Goal: Task Accomplishment & Management: Use online tool/utility

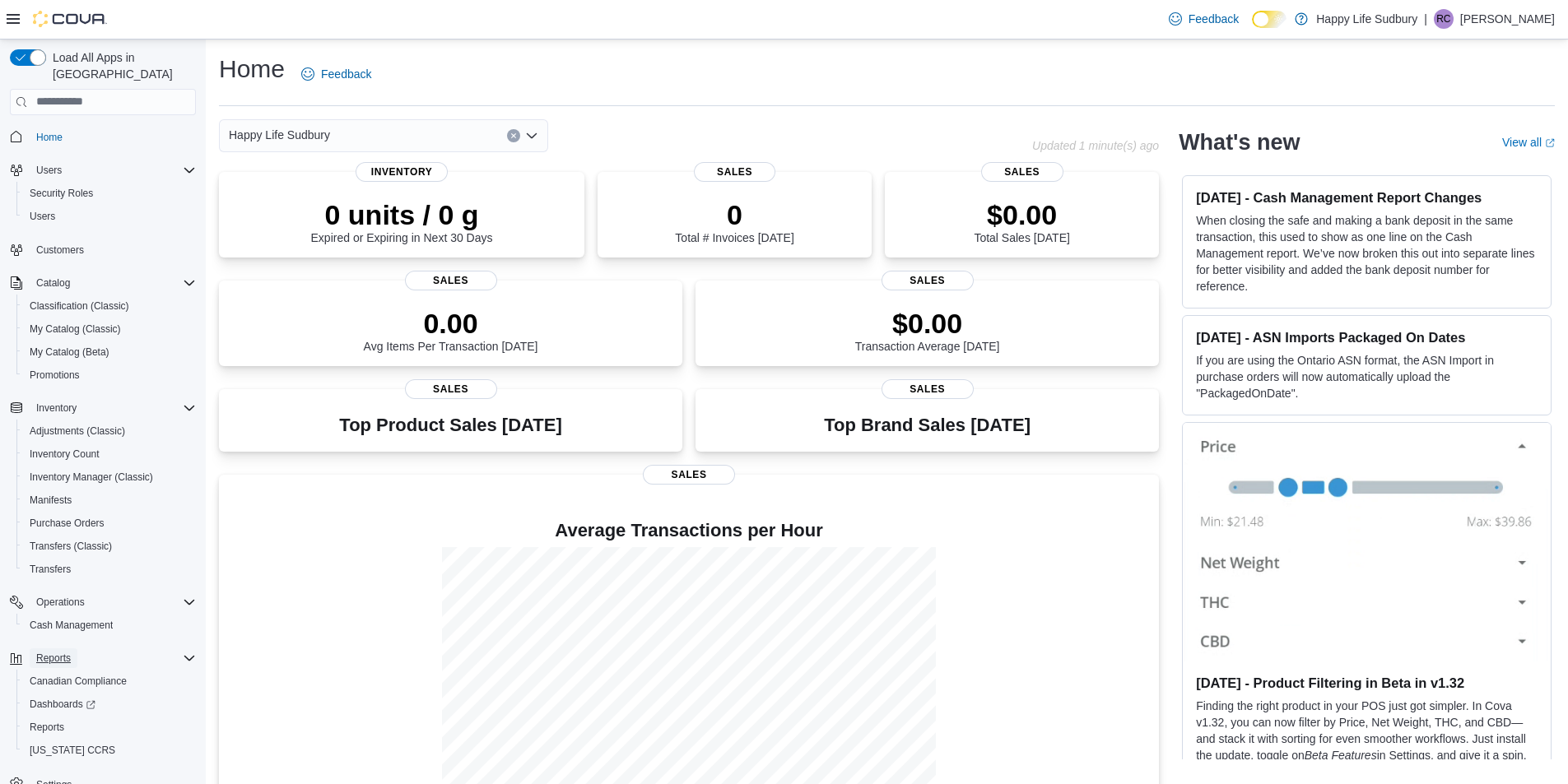
click at [52, 652] on span "Reports" at bounding box center [54, 658] width 35 height 13
click at [179, 648] on div "Reports" at bounding box center [113, 658] width 167 height 20
click at [48, 721] on span "Reports" at bounding box center [47, 728] width 35 height 13
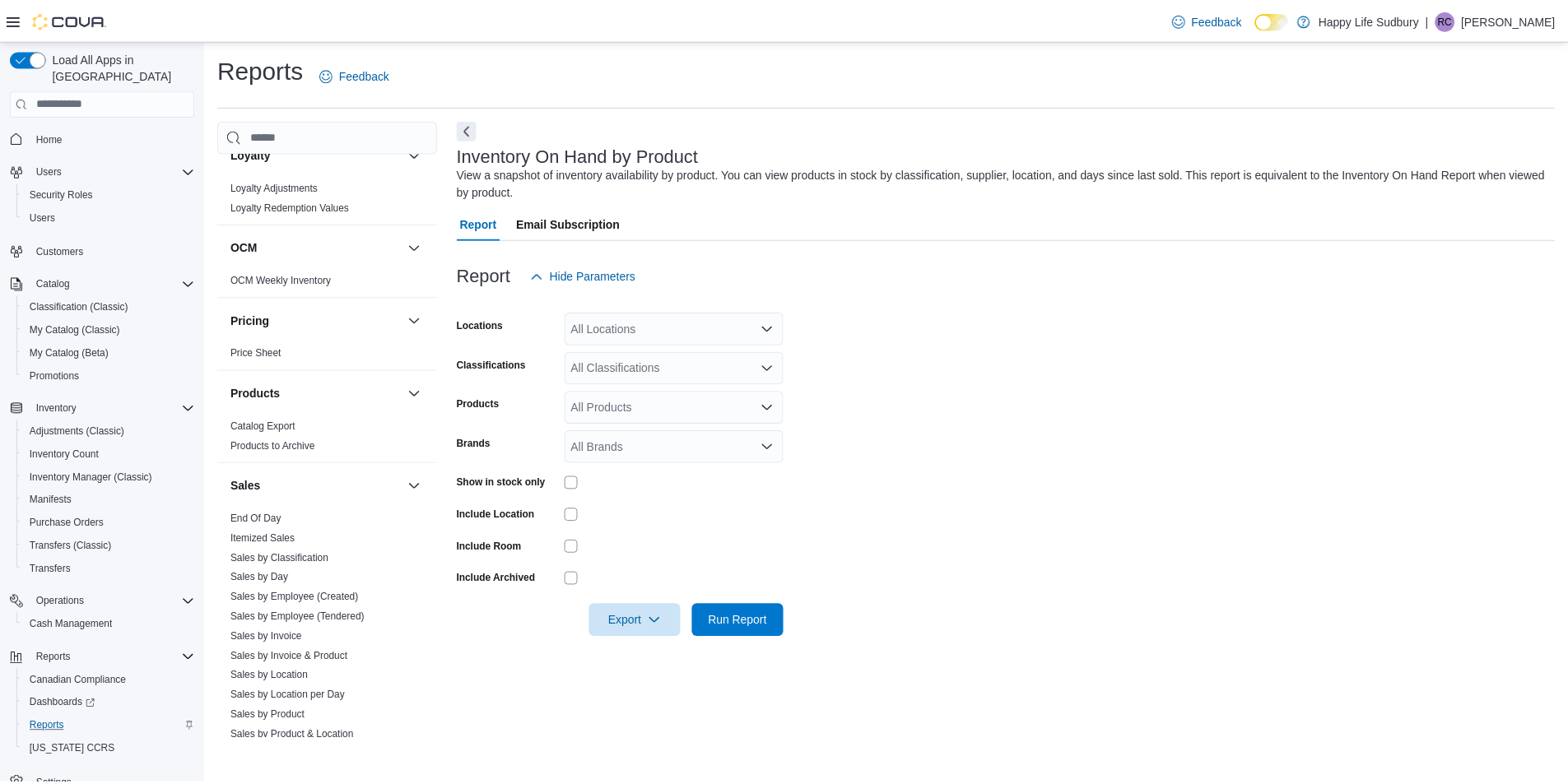
scroll to position [1119, 0]
click at [267, 508] on link "End Of Day" at bounding box center [258, 514] width 51 height 12
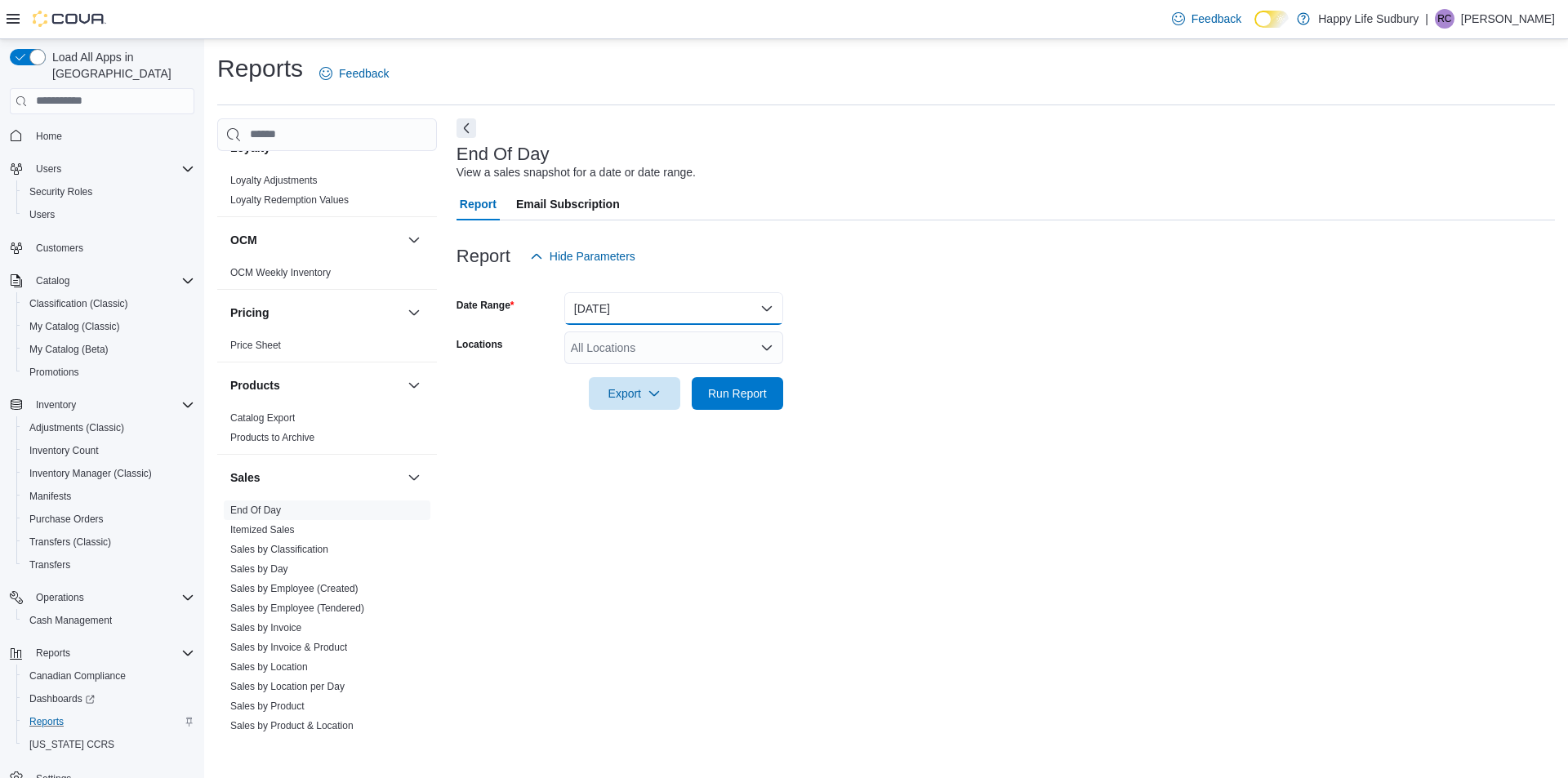
click at [756, 303] on button "[DATE]" at bounding box center [673, 309] width 219 height 33
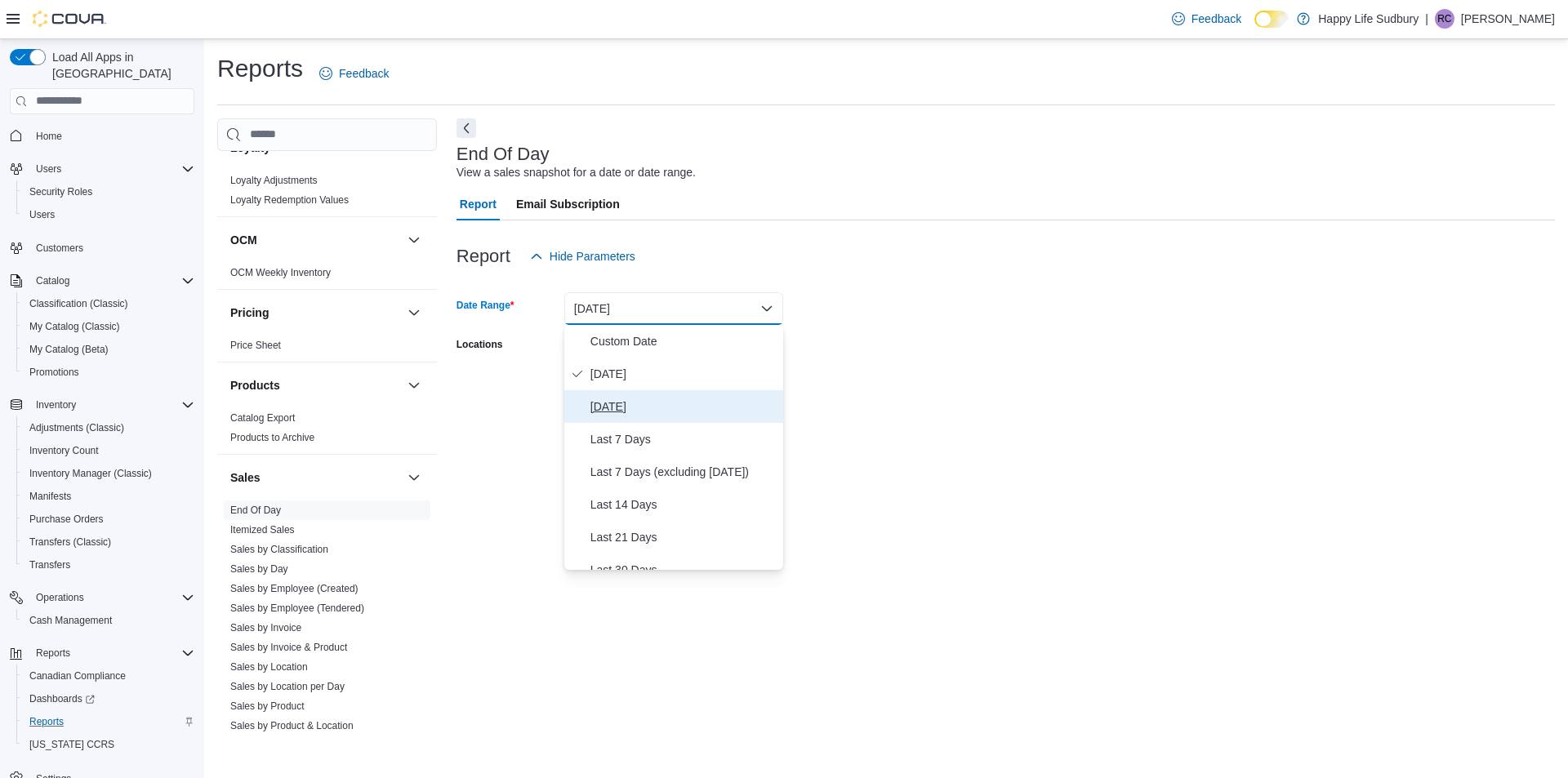
click at [640, 410] on span "[DATE]" at bounding box center [683, 407] width 186 height 20
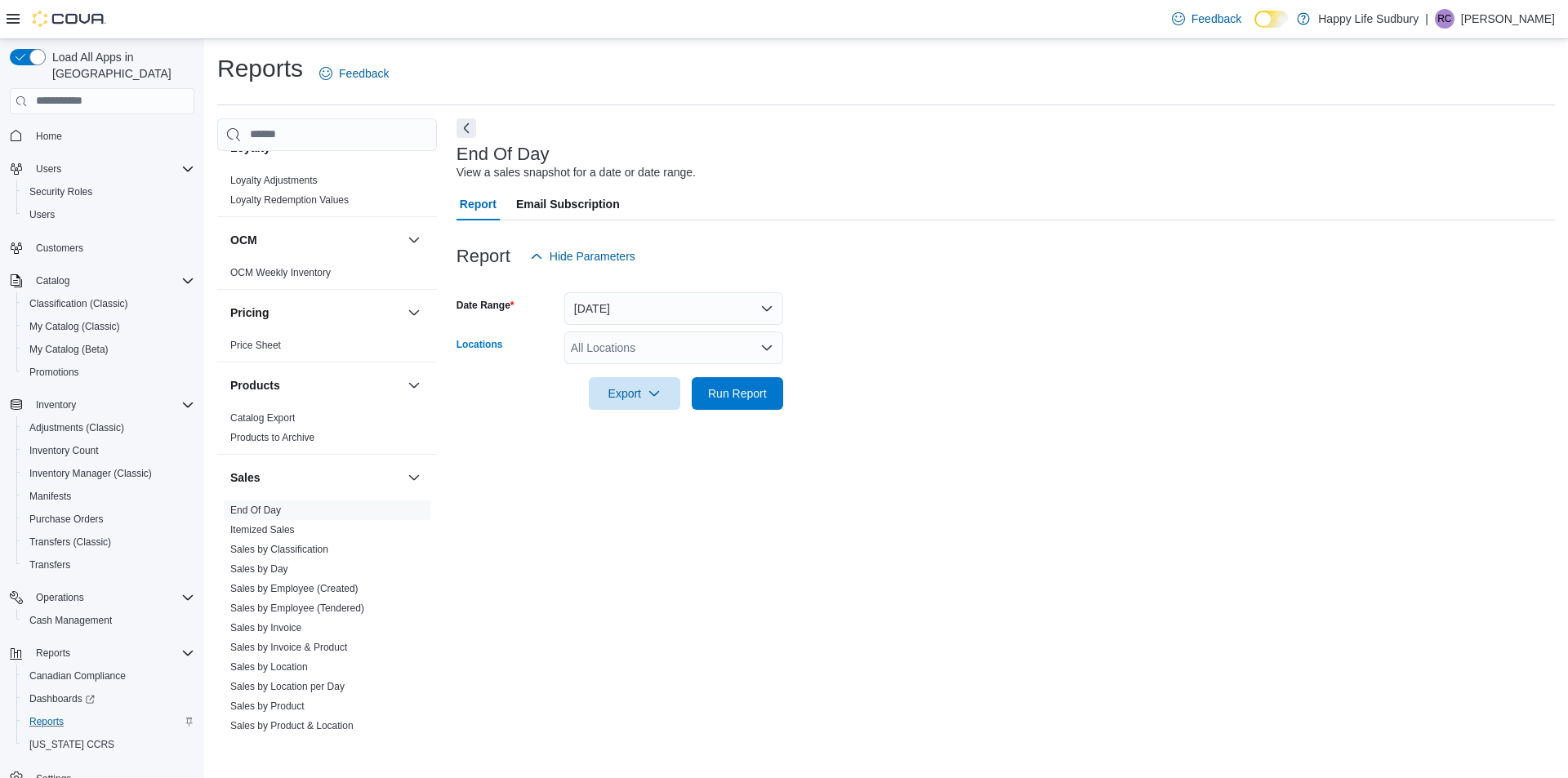
click at [658, 352] on div "All Locations" at bounding box center [673, 348] width 219 height 33
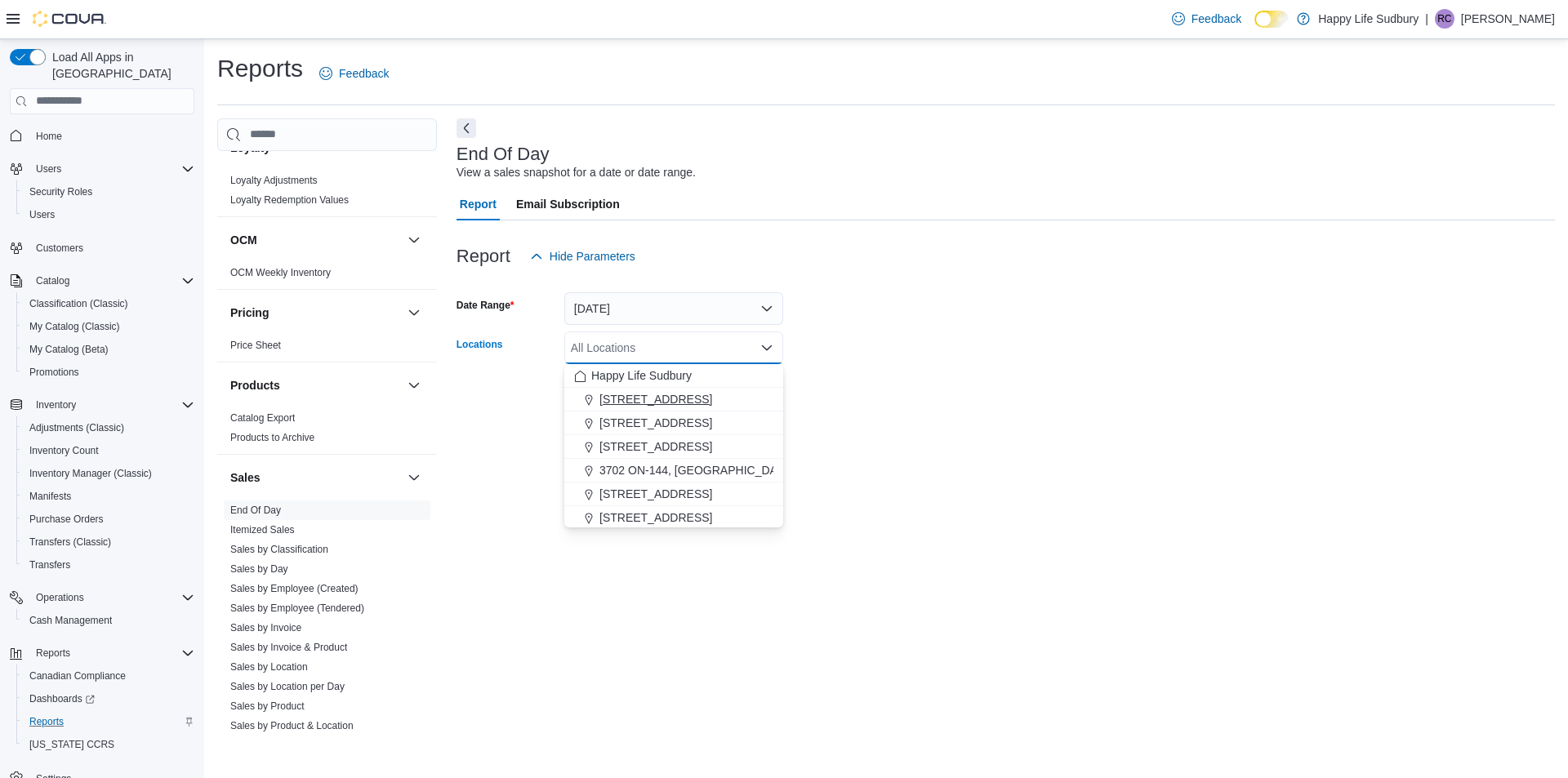
click at [690, 393] on span "[STREET_ADDRESS]" at bounding box center [655, 399] width 113 height 16
click at [880, 348] on form "Date Range [DATE] Locations [STREET_ADDRESS] Selected. [STREET_ADDRESS]. Press …" at bounding box center [1005, 342] width 1098 height 137
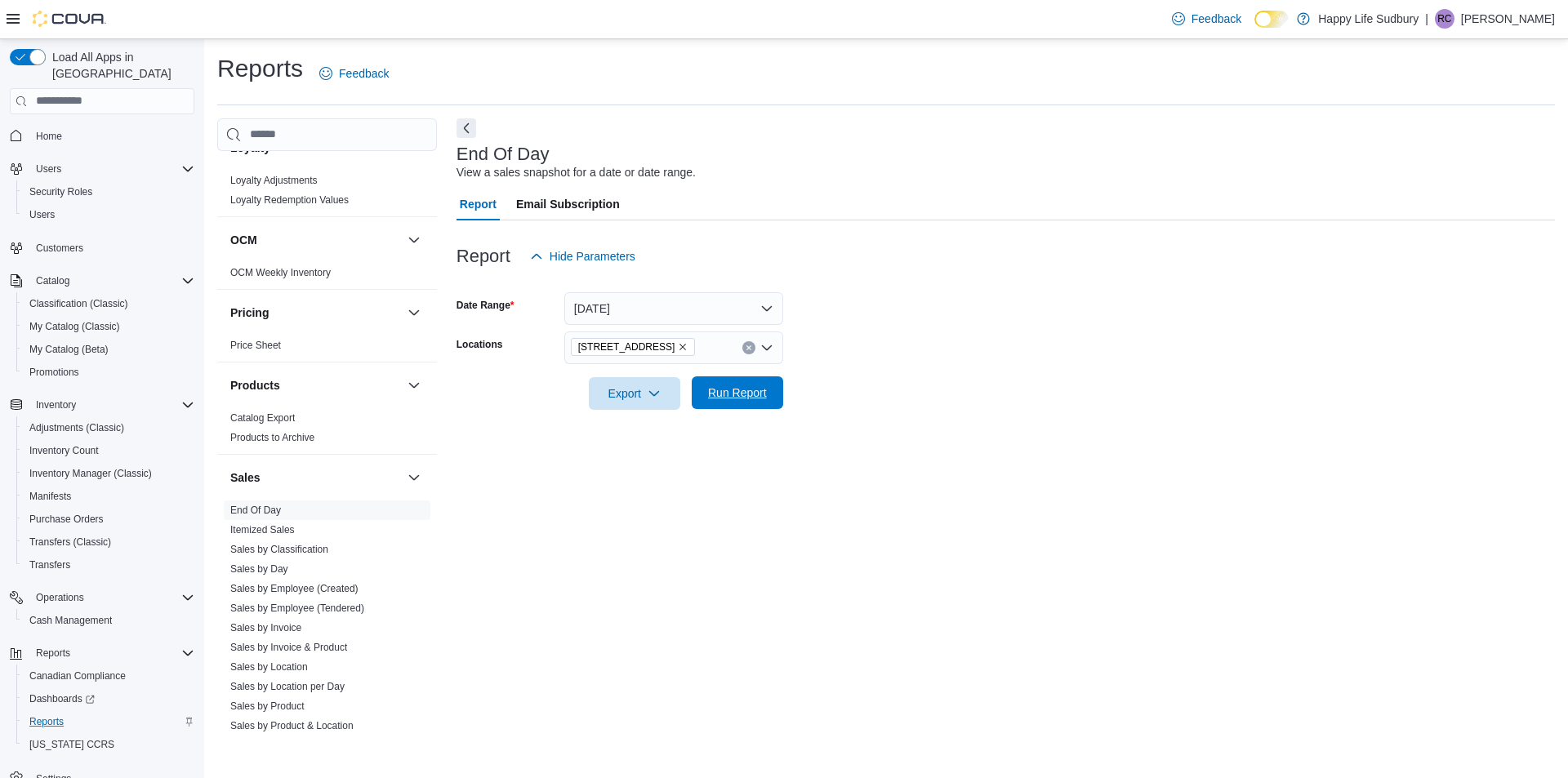
drag, startPoint x: 774, startPoint y: 389, endPoint x: 760, endPoint y: 395, distance: 15.2
click at [774, 390] on button "Run Report" at bounding box center [737, 393] width 91 height 33
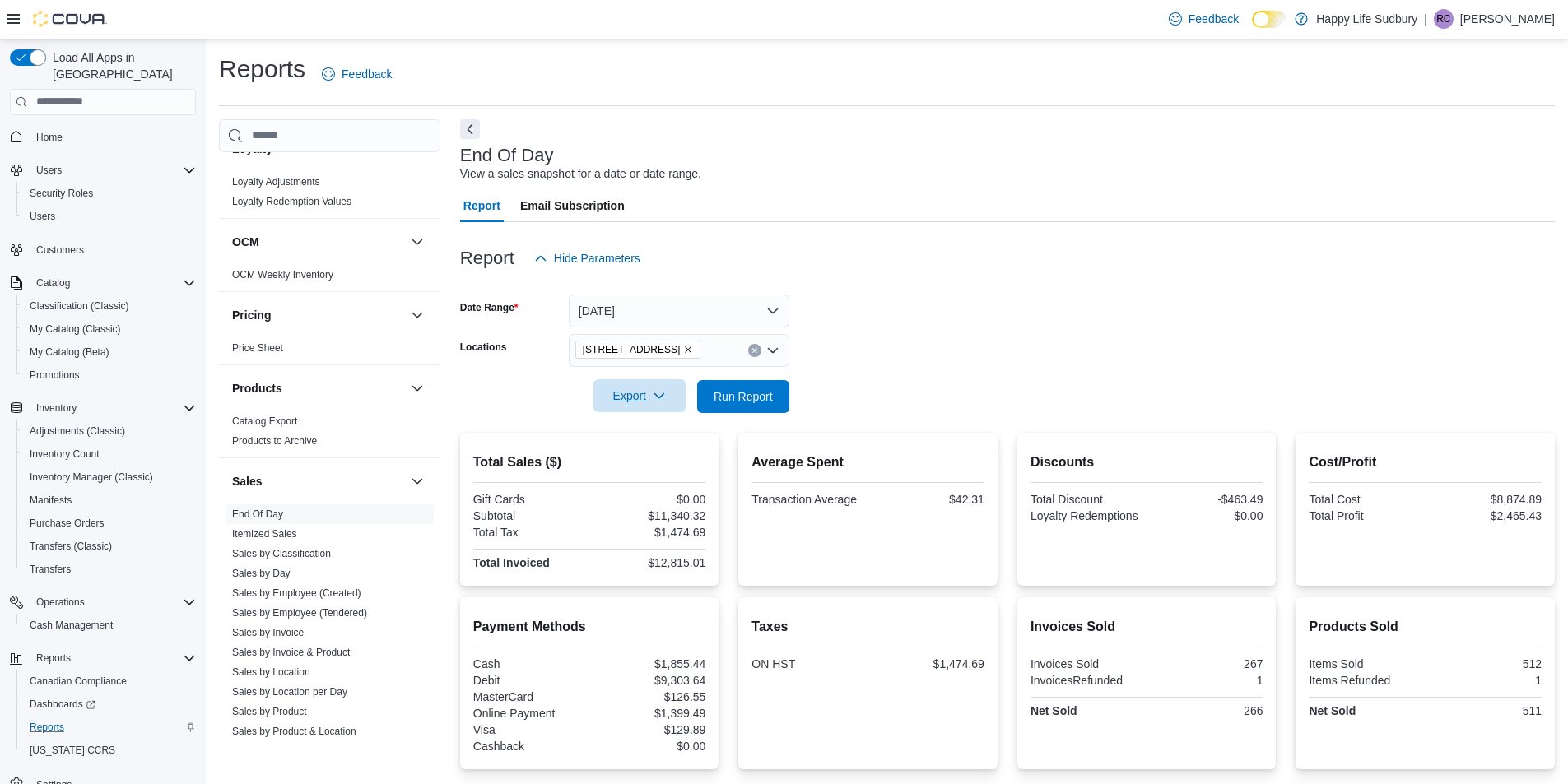
click at [626, 392] on span "Export" at bounding box center [639, 396] width 73 height 33
click at [655, 463] on span "Export to Pdf" at bounding box center [641, 463] width 74 height 13
